Goal: Task Accomplishment & Management: Complete application form

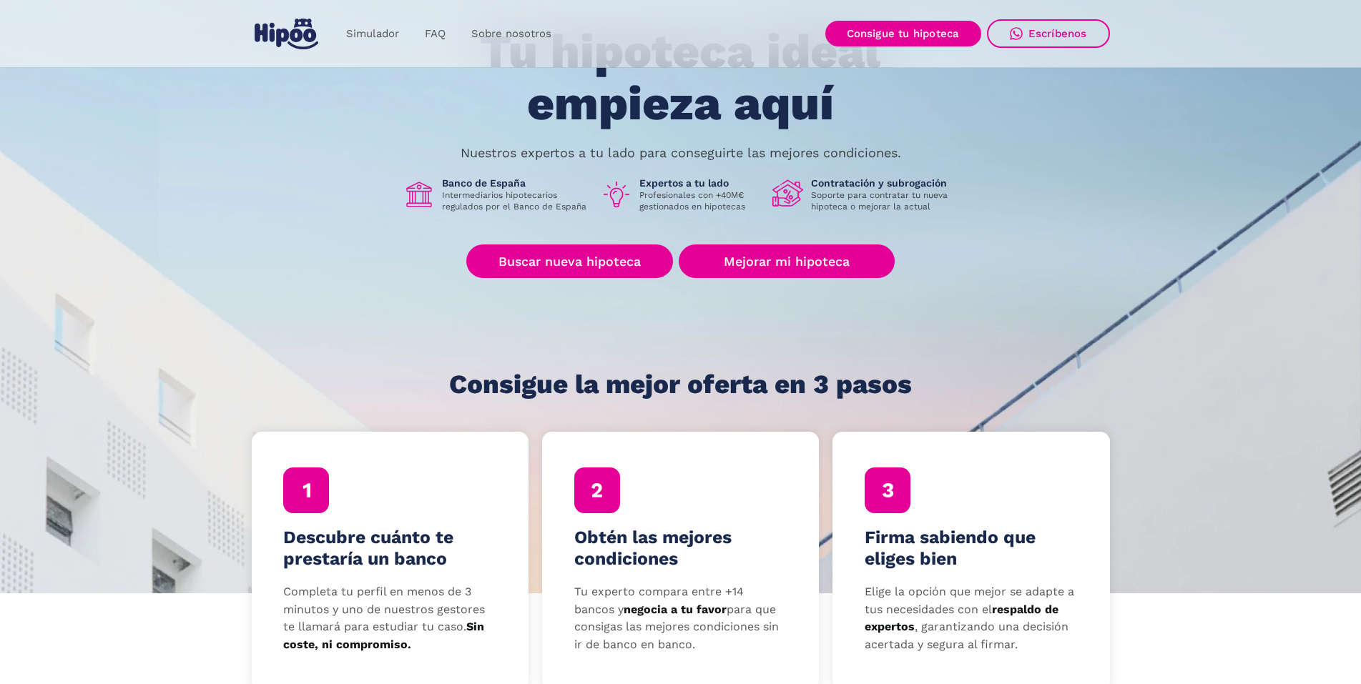
scroll to position [215, 0]
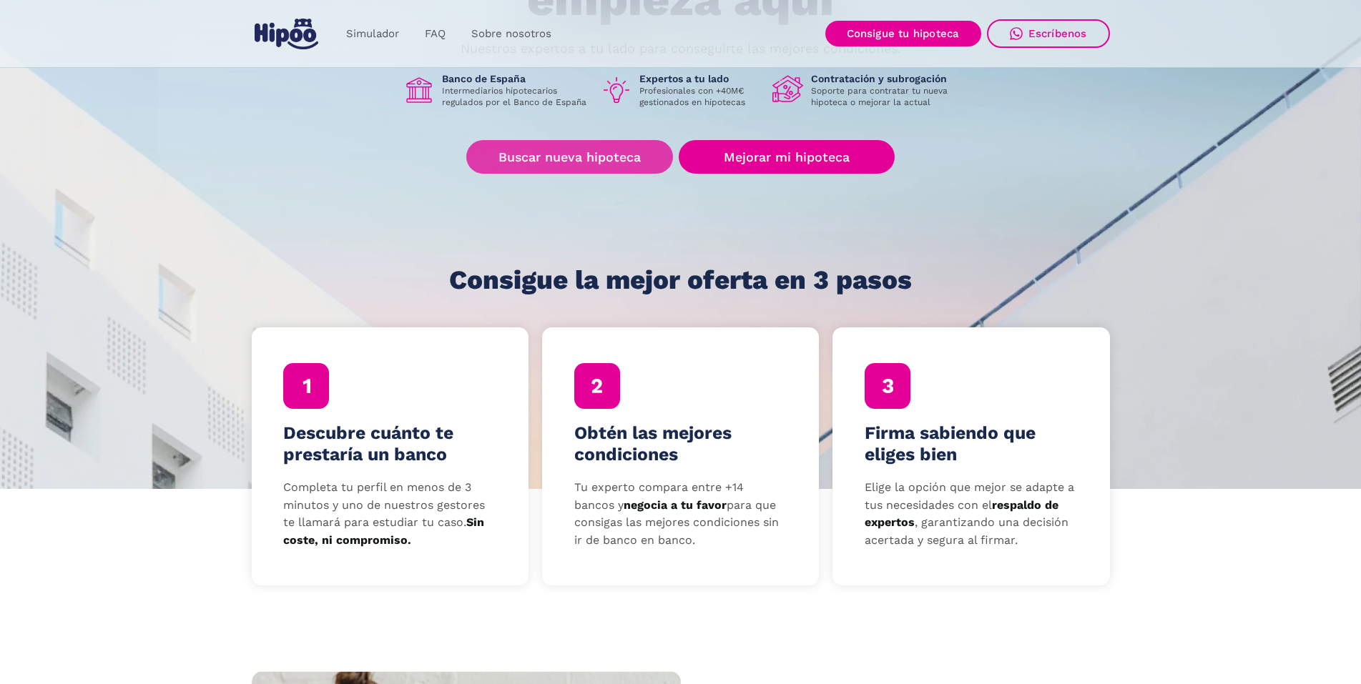
click at [584, 170] on link "Buscar nueva hipoteca" at bounding box center [569, 157] width 207 height 34
